Goal: Task Accomplishment & Management: Use online tool/utility

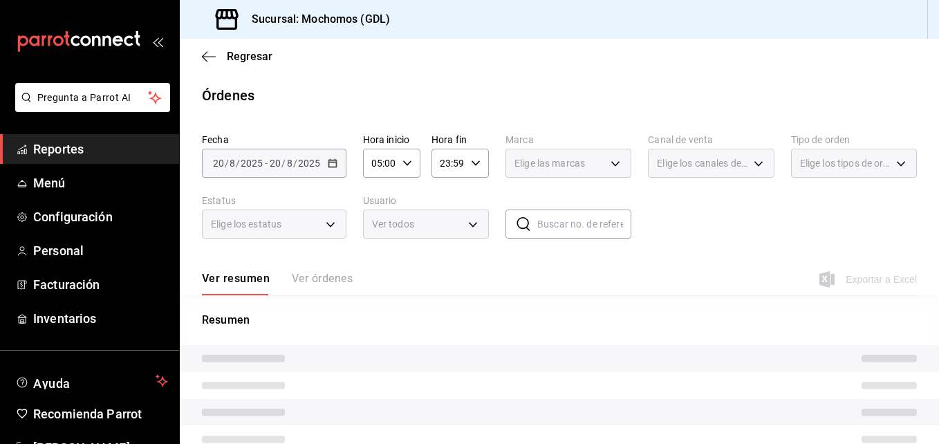
type input "9cac9703-0c5a-4d8b-addd-5b6b571d65b9"
